Goal: Find contact information: Find contact information

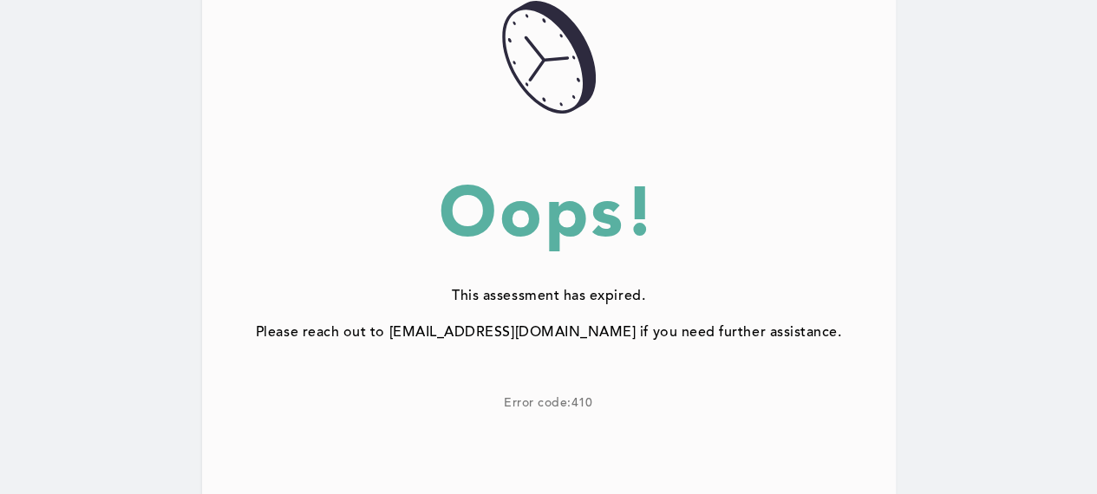
scroll to position [269, 0]
drag, startPoint x: 607, startPoint y: 332, endPoint x: 415, endPoint y: 327, distance: 192.7
click at [415, 327] on div "Please reach out to [EMAIL_ADDRESS][DOMAIN_NAME] if you need further assistance." at bounding box center [549, 332] width 694 height 16
copy div "support@correlation-one.com"
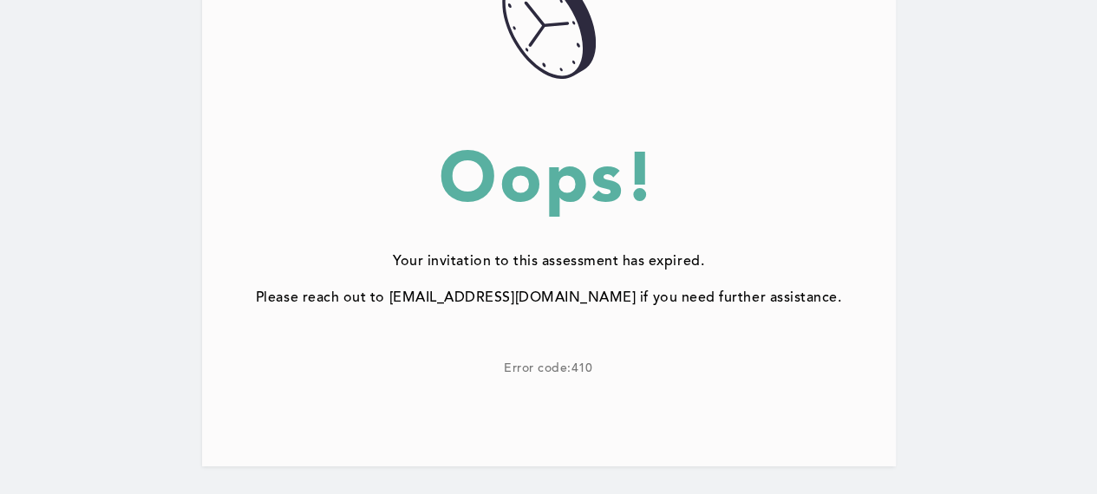
scroll to position [309, 0]
